Goal: Find specific page/section: Find specific page/section

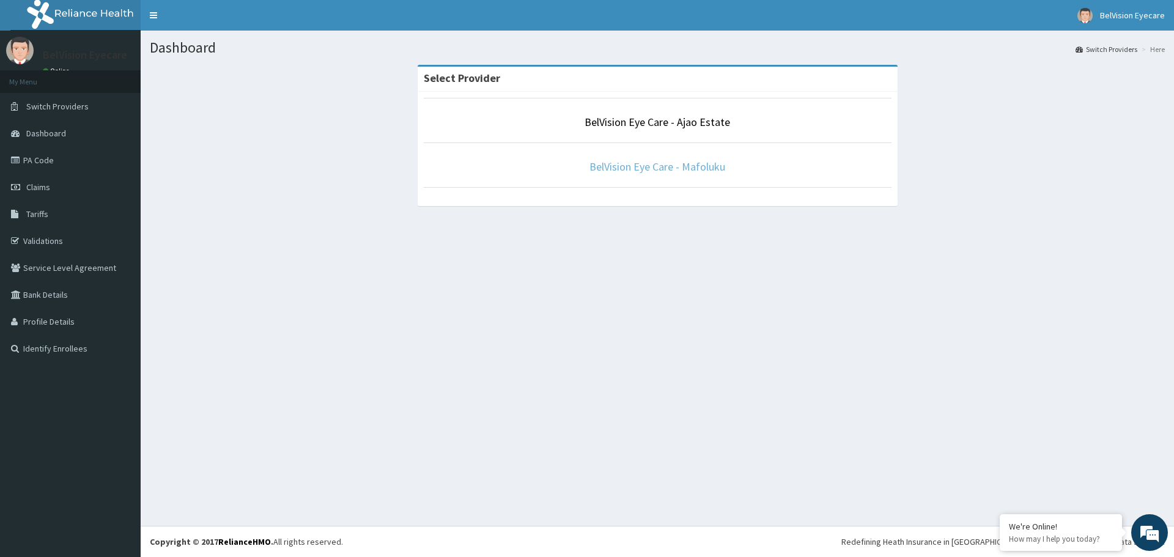
click at [640, 171] on link "BelVision Eye Care - Mafoluku" at bounding box center [657, 167] width 136 height 14
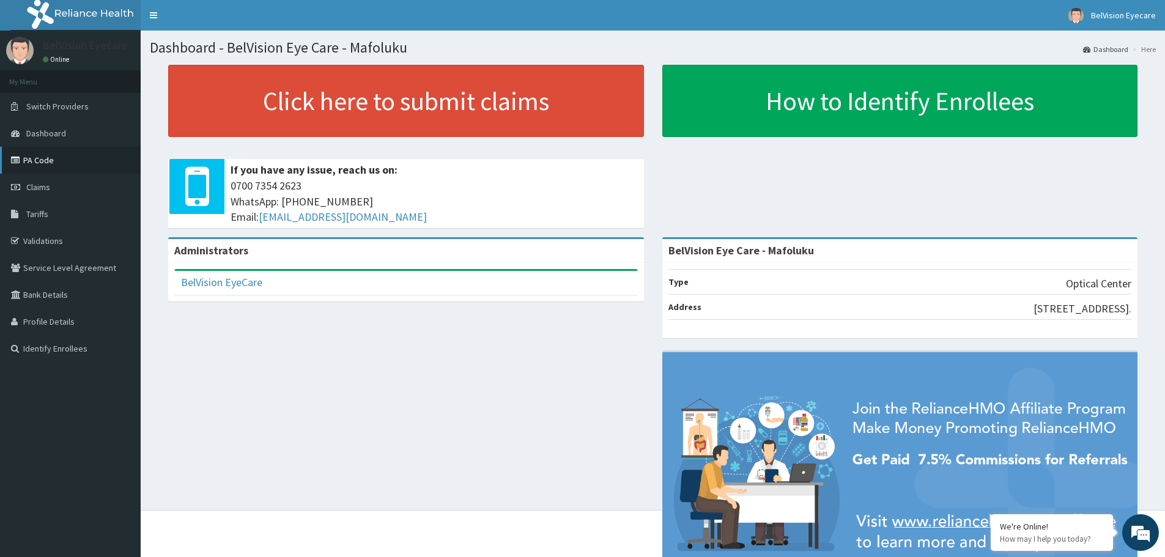
click at [58, 156] on link "PA Code" at bounding box center [70, 160] width 141 height 27
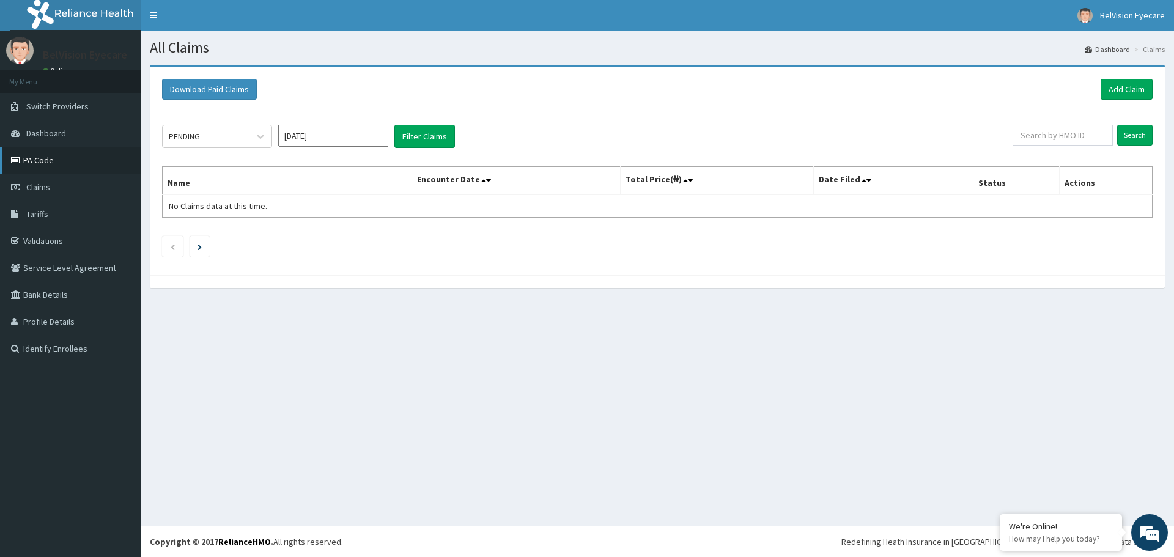
click at [48, 160] on link "PA Code" at bounding box center [70, 160] width 141 height 27
